Goal: Task Accomplishment & Management: Manage account settings

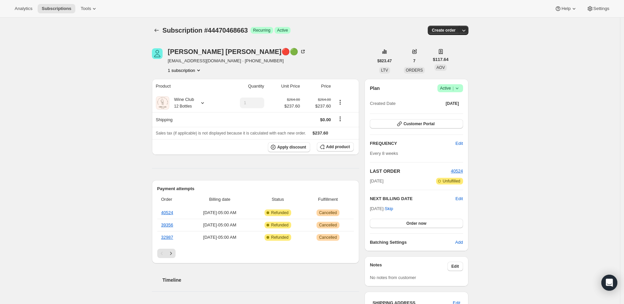
click at [461, 88] on icon at bounding box center [457, 88] width 7 height 7
click at [454, 108] on button "Cancel subscription" at bounding box center [453, 112] width 42 height 11
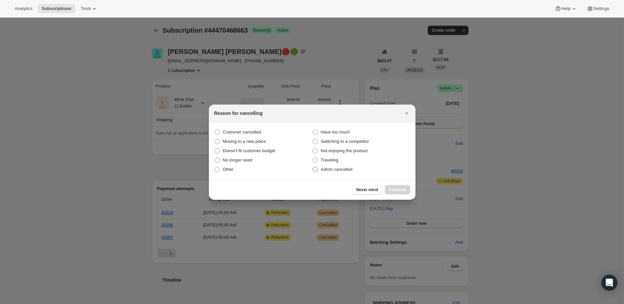
click at [314, 170] on span ":r2f:" at bounding box center [315, 169] width 5 height 5
click at [313, 167] on input "Admin cancelled" at bounding box center [313, 167] width 0 height 0
radio input "true"
click at [394, 190] on span "Continue" at bounding box center [397, 189] width 17 height 5
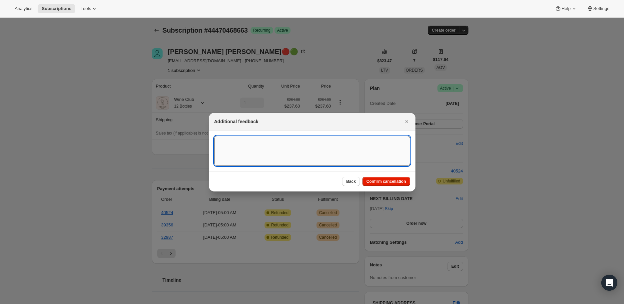
click at [239, 145] on textarea ":r2f:" at bounding box center [312, 151] width 196 height 30
paste textarea "Melissa Marcum🔴🟢 Today at 5:02 AM Please cancel this order and refund the charg…"
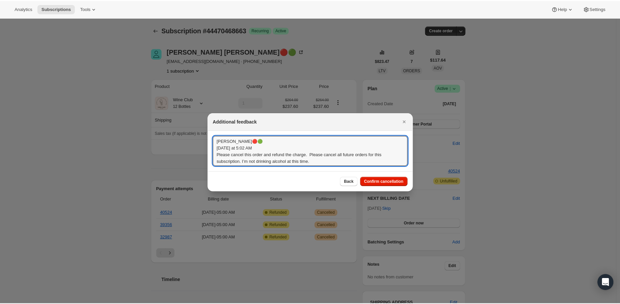
scroll to position [1, 0]
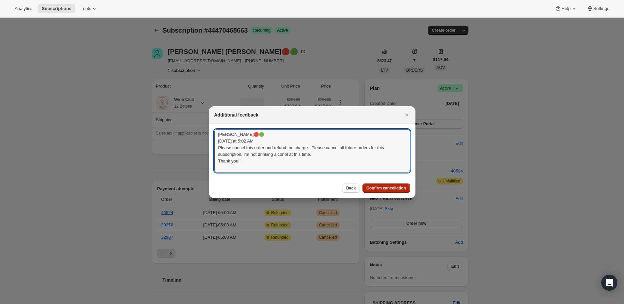
type textarea "Melissa Marcum🔴🟢 Today at 5:02 AM Please cancel this order and refund the charg…"
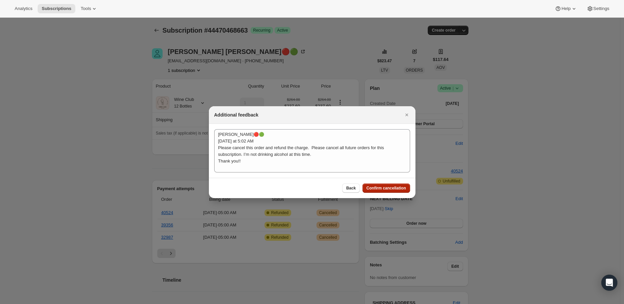
click at [377, 188] on span "Confirm cancellation" at bounding box center [387, 188] width 40 height 5
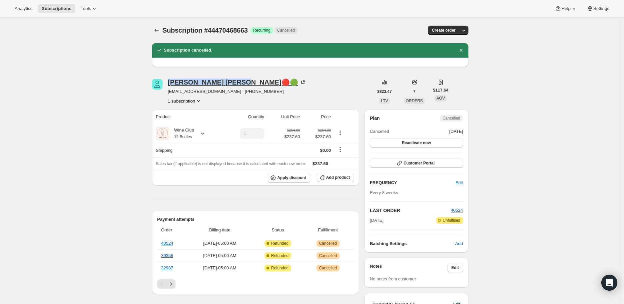
drag, startPoint x: 168, startPoint y: 83, endPoint x: 221, endPoint y: 84, distance: 53.0
click at [221, 84] on div "Melissa Marcum🔴🟢 marcumm44@gmail.com · +15706903826 1 subscription" at bounding box center [263, 91] width 222 height 25
copy div "Melissa Marcum"
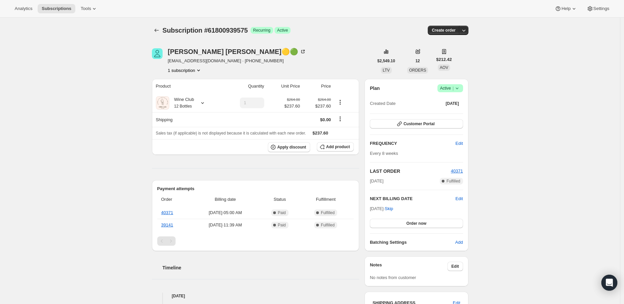
click at [461, 88] on icon at bounding box center [457, 88] width 7 height 7
click at [458, 109] on button "Cancel subscription" at bounding box center [453, 112] width 42 height 11
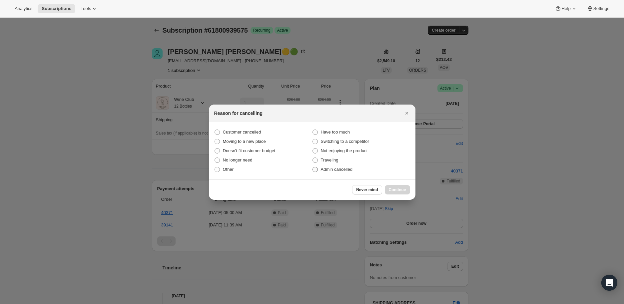
drag, startPoint x: 317, startPoint y: 168, endPoint x: 324, endPoint y: 169, distance: 7.7
click at [318, 168] on span ":r2f:" at bounding box center [315, 169] width 5 height 5
click at [313, 167] on input "Admin cancelled" at bounding box center [313, 167] width 0 height 0
radio input "true"
click at [398, 188] on span "Continue" at bounding box center [397, 189] width 17 height 5
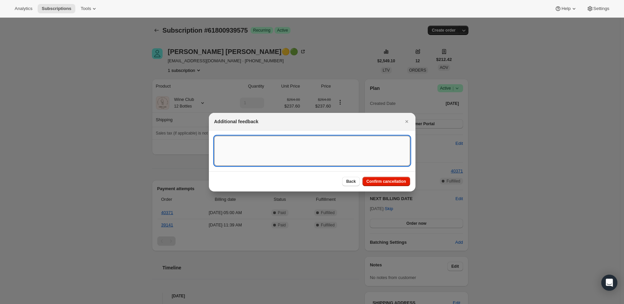
click at [228, 143] on textarea ":r2f:" at bounding box center [312, 151] width 196 height 30
paste textarea "Please cancel my membership. I love your wine but I’m accumulating to much. I’l…"
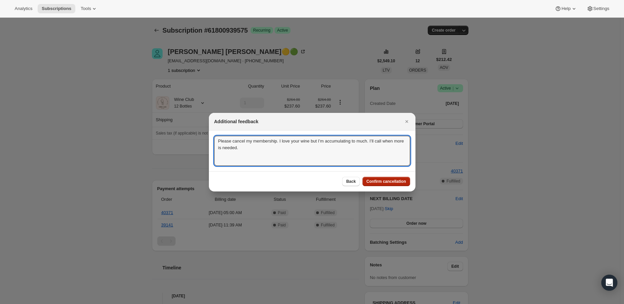
type textarea "Please cancel my membership. I love your wine but I’m accumulating to much. I’l…"
click at [382, 180] on span "Confirm cancellation" at bounding box center [387, 181] width 40 height 5
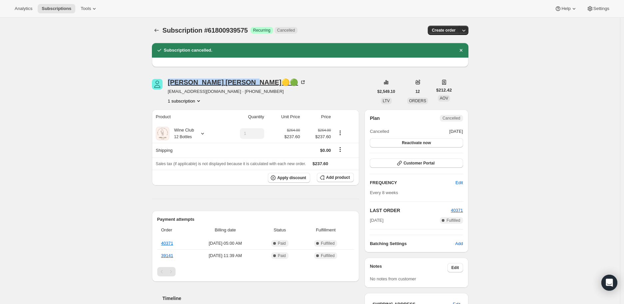
drag, startPoint x: 169, startPoint y: 83, endPoint x: 224, endPoint y: 83, distance: 55.7
click at [224, 83] on div "Michael Lindberg🟡🟢 mlindberg@marquisind.com · +13202938189 1 subscription" at bounding box center [263, 91] width 222 height 25
copy div "Michael Lindberg"
click at [157, 31] on icon "Subscriptions" at bounding box center [156, 30] width 7 height 7
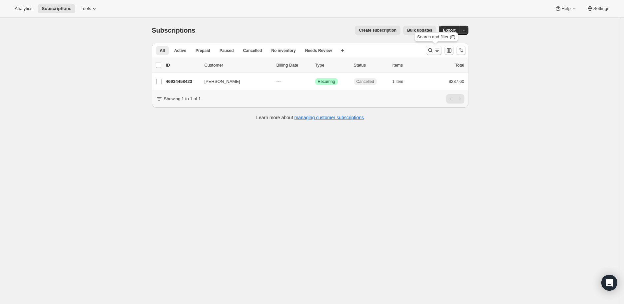
click at [434, 49] on icon "Search and filter results" at bounding box center [430, 50] width 7 height 7
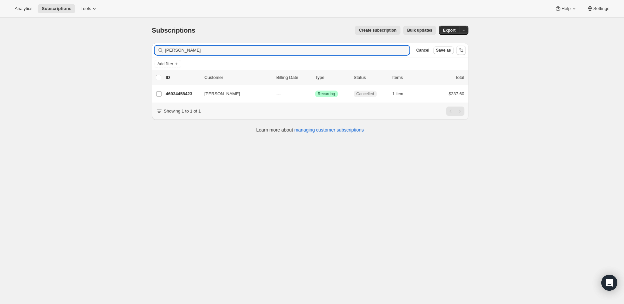
drag, startPoint x: 198, startPoint y: 50, endPoint x: 162, endPoint y: 53, distance: 36.4
click at [162, 53] on div "Kristen Lane Clear" at bounding box center [282, 50] width 255 height 9
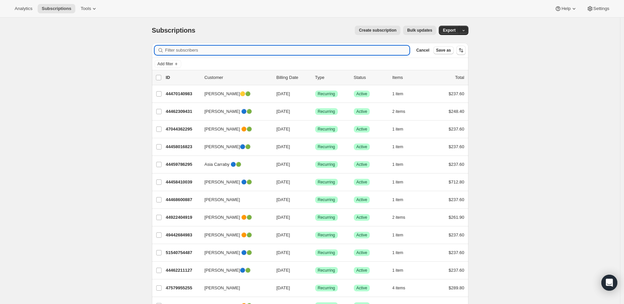
click at [181, 51] on input "Filter subscribers" at bounding box center [287, 50] width 245 height 9
paste input "vikkij125@aol.com"
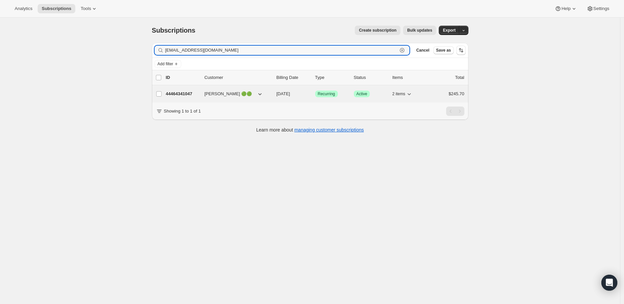
type input "vikkij125@aol.com"
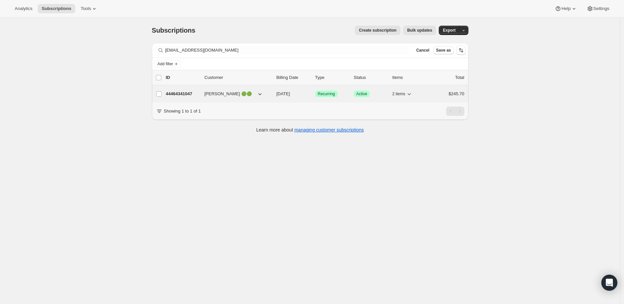
click at [185, 92] on p "44464341047" at bounding box center [182, 94] width 33 height 7
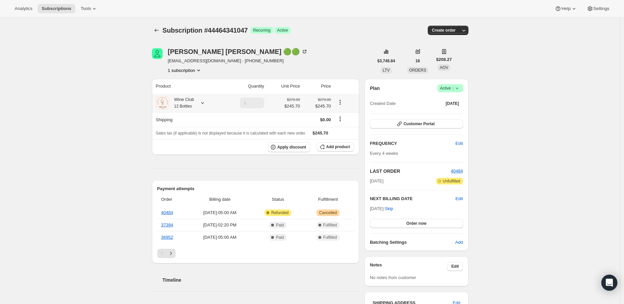
click at [204, 103] on icon at bounding box center [202, 103] width 3 height 2
click at [189, 157] on span "Edit box" at bounding box center [194, 156] width 16 height 5
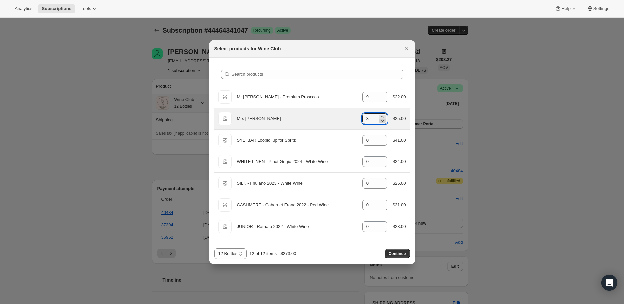
click at [383, 121] on icon ":r3l:" at bounding box center [382, 121] width 3 height 2
type input "0"
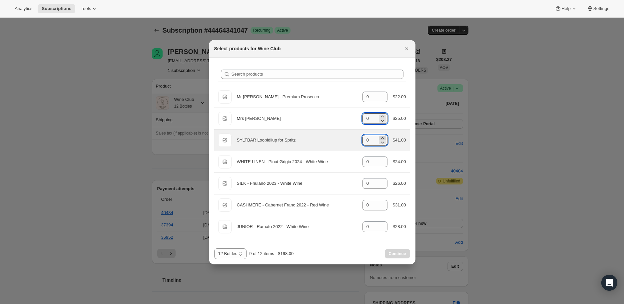
click at [383, 137] on icon ":r3l:" at bounding box center [382, 138] width 7 height 7
type input "3"
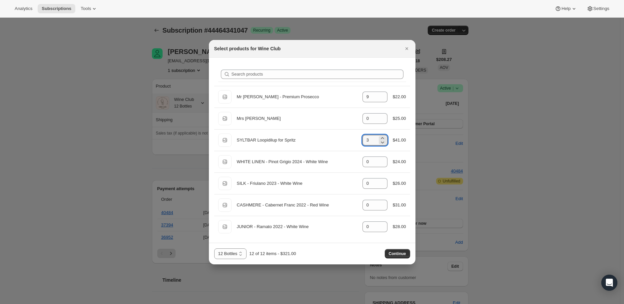
click at [396, 250] on button "Continue" at bounding box center [397, 253] width 25 height 9
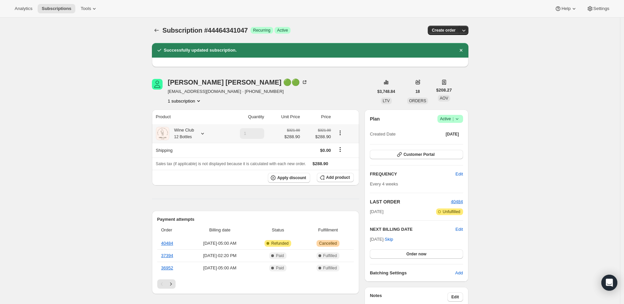
click at [205, 133] on icon at bounding box center [202, 133] width 7 height 7
click at [414, 252] on span "Order now" at bounding box center [417, 254] width 20 height 5
click at [414, 252] on span "Click to confirm" at bounding box center [416, 254] width 30 height 5
